Goal: Information Seeking & Learning: Understand process/instructions

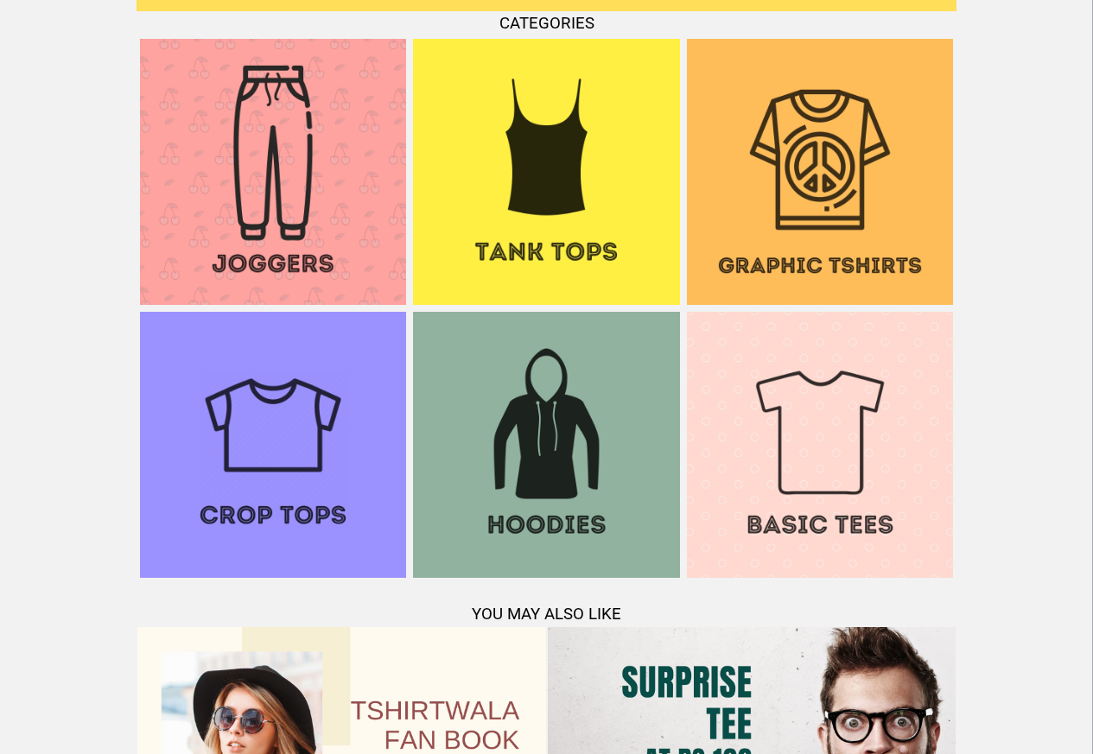
scroll to position [1668, 0]
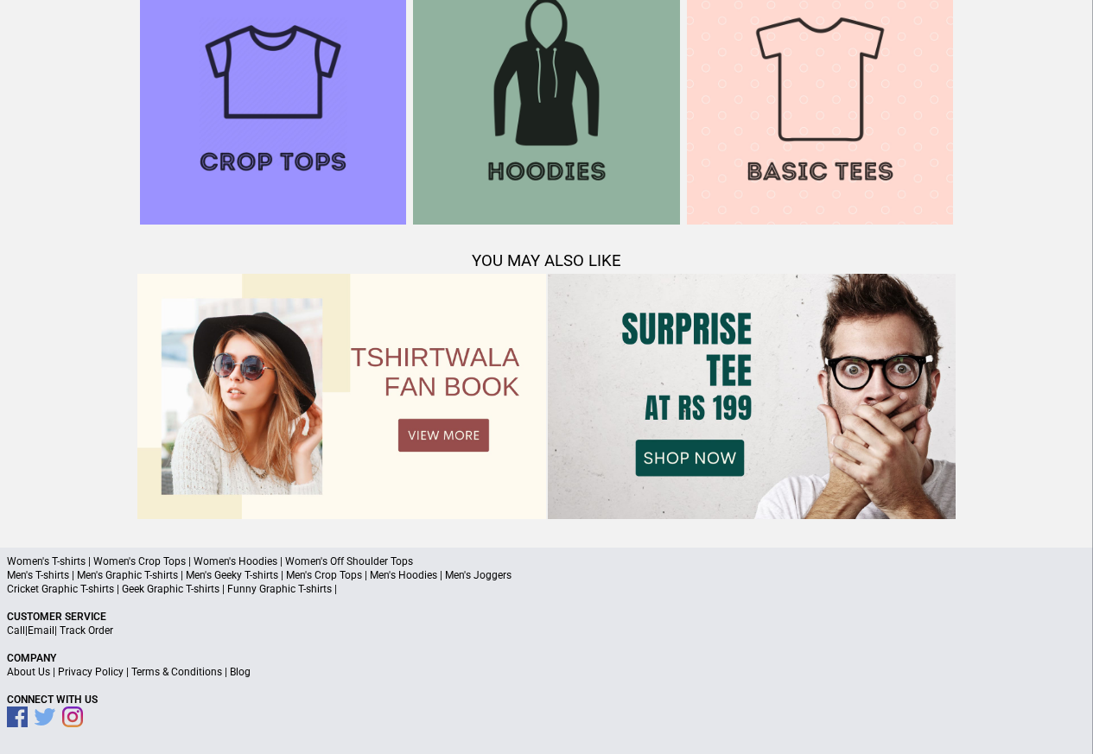
click at [173, 673] on link "Terms & Conditions" at bounding box center [176, 672] width 91 height 12
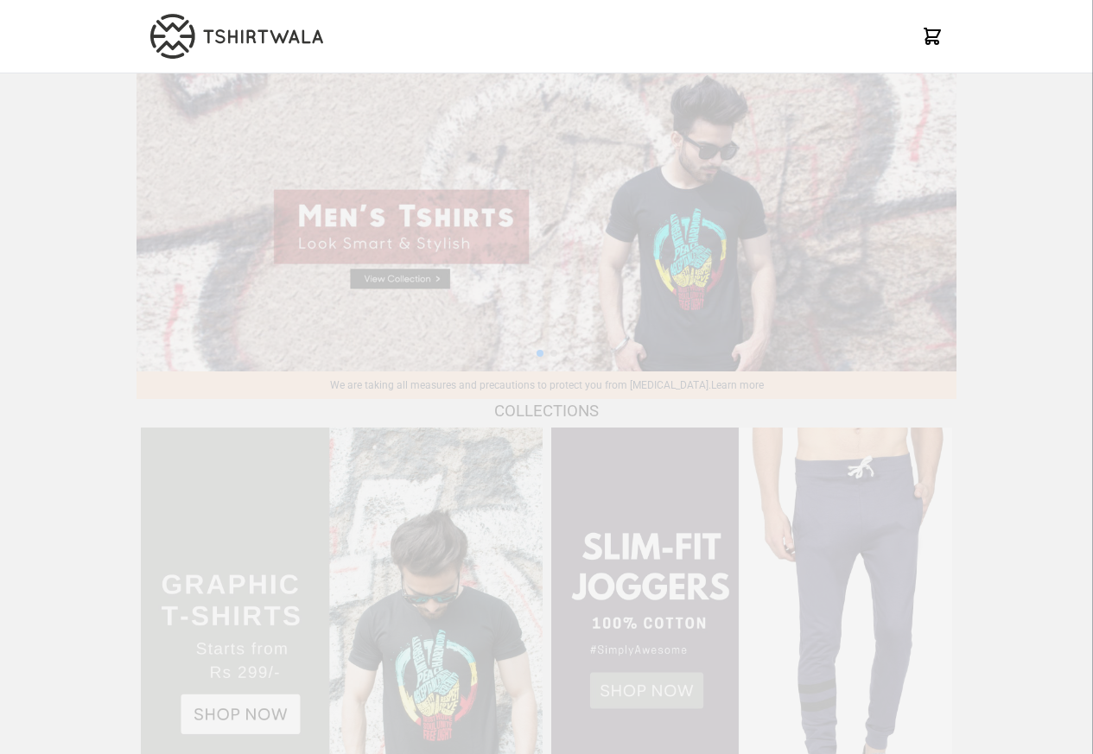
scroll to position [1668, 0]
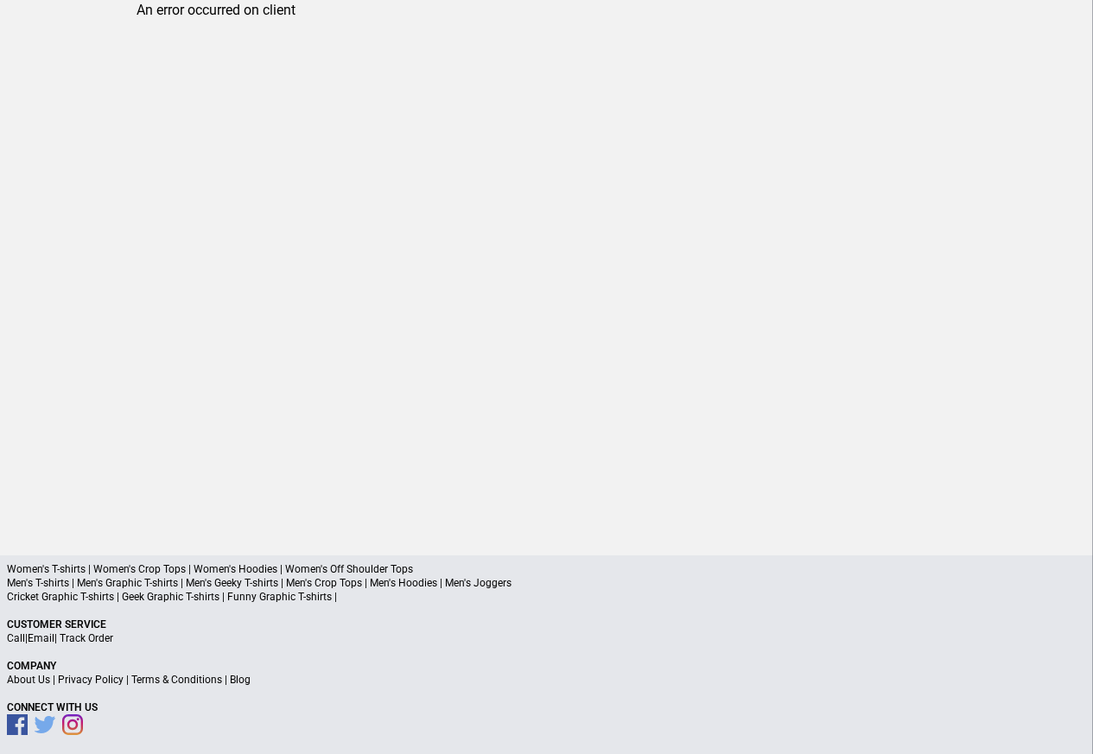
scroll to position [82, 0]
